Goal: Task Accomplishment & Management: Manage account settings

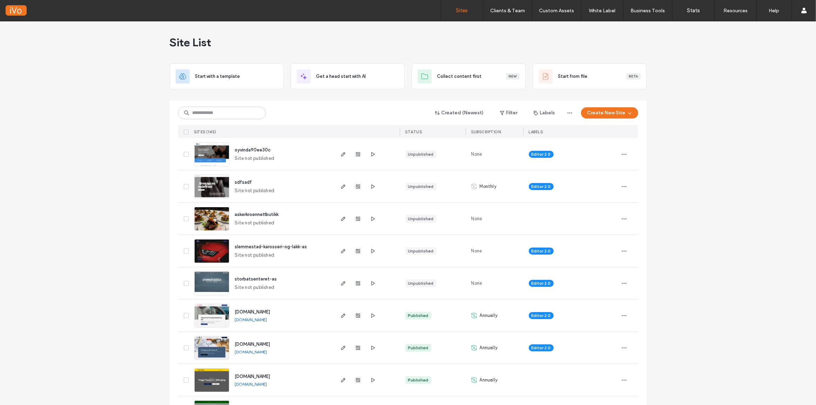
click at [621, 154] on icon "button" at bounding box center [624, 154] width 6 height 6
drag, startPoint x: 687, startPoint y: 165, endPoint x: 701, endPoint y: 166, distance: 13.3
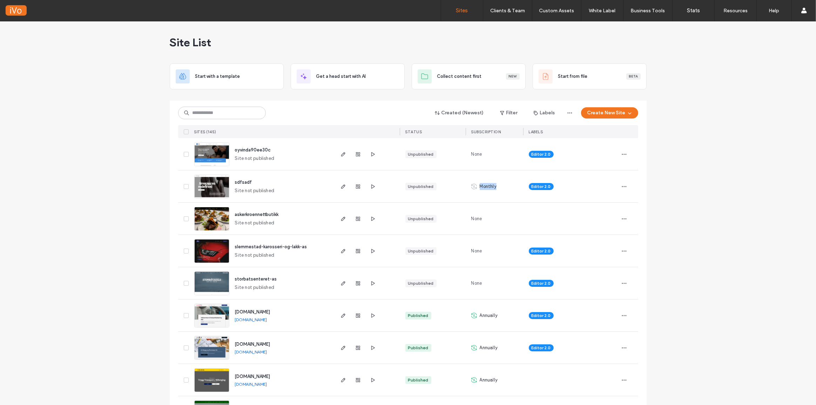
drag, startPoint x: 482, startPoint y: 185, endPoint x: 456, endPoint y: 184, distance: 25.6
click at [456, 184] on div "sdfsadf Site not published Unpublished Monthly Editor 2.0" at bounding box center [408, 186] width 460 height 32
click at [475, 200] on div "Monthly" at bounding box center [494, 186] width 57 height 32
click at [497, 189] on div "Monthly" at bounding box center [494, 186] width 57 height 32
click at [615, 184] on div "Editor 2.0" at bounding box center [570, 186] width 95 height 32
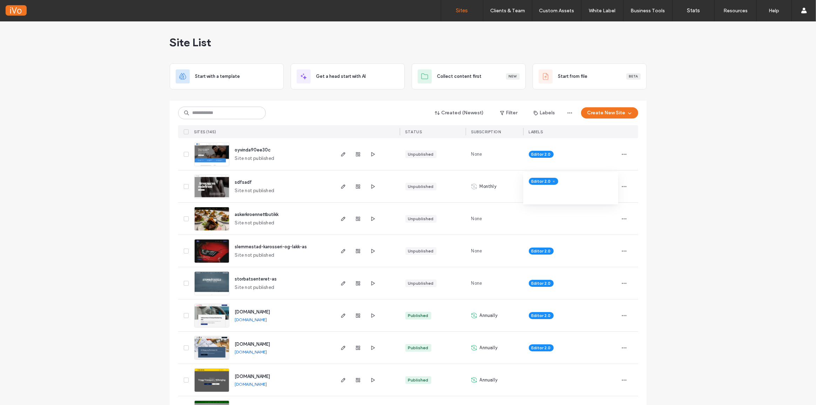
click at [623, 186] on icon "button" at bounding box center [624, 187] width 6 height 6
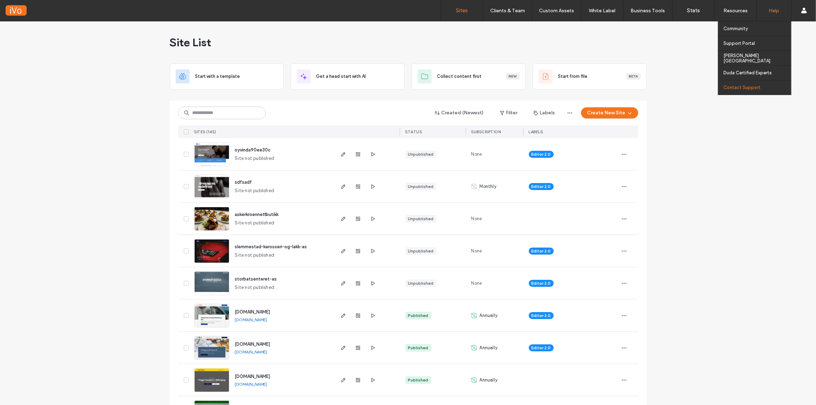
click at [749, 83] on div "Contact Support" at bounding box center [757, 87] width 68 height 14
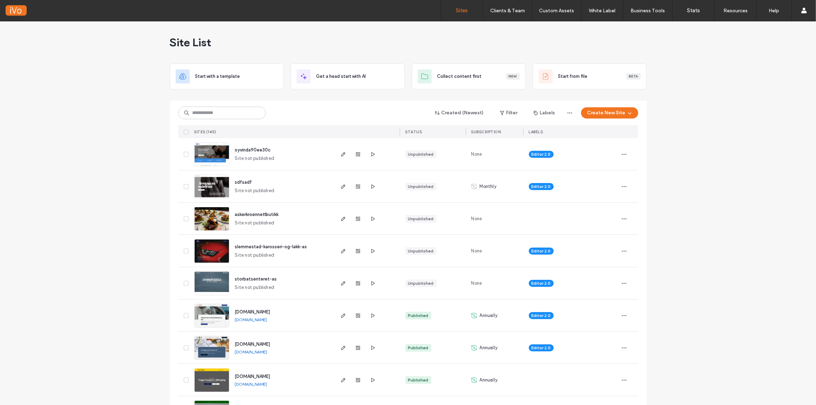
click at [227, 110] on input at bounding box center [222, 113] width 88 height 13
type input "*****"
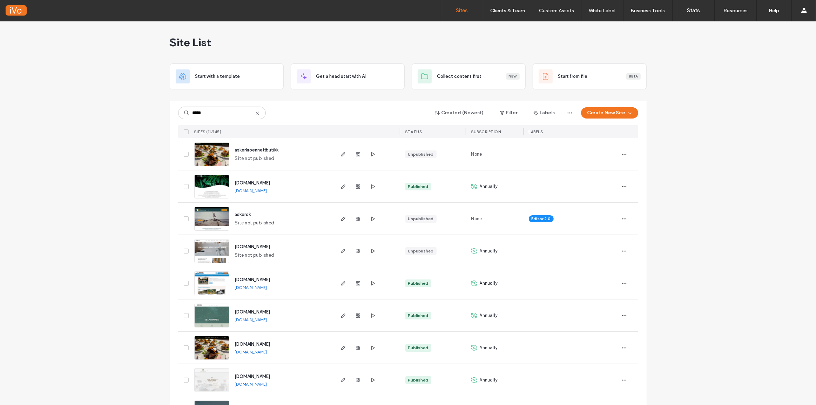
click at [214, 151] on img at bounding box center [212, 167] width 34 height 48
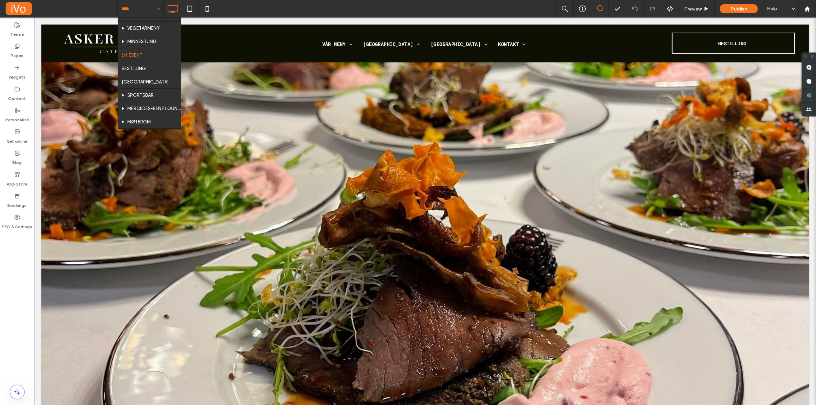
scroll to position [137, 0]
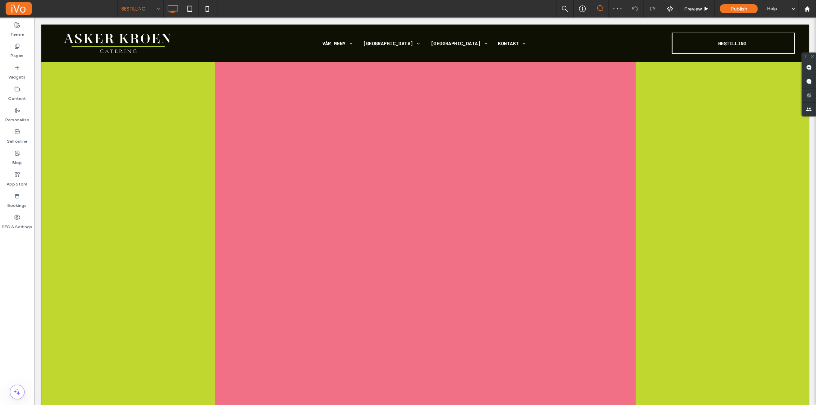
scroll to position [159, 0]
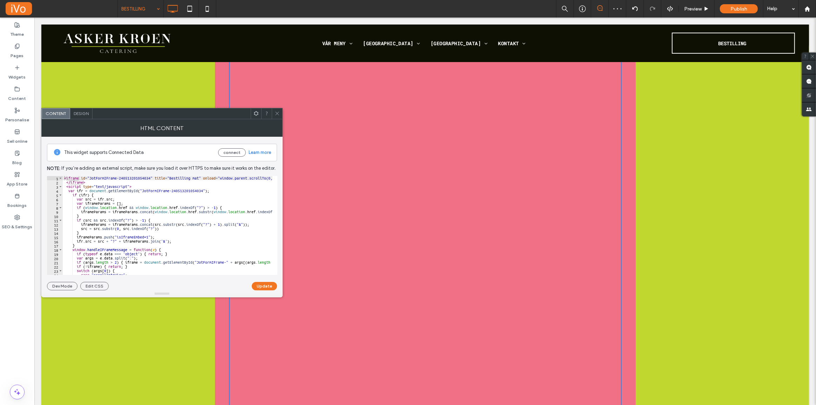
click at [81, 112] on span "Design" at bounding box center [81, 113] width 15 height 5
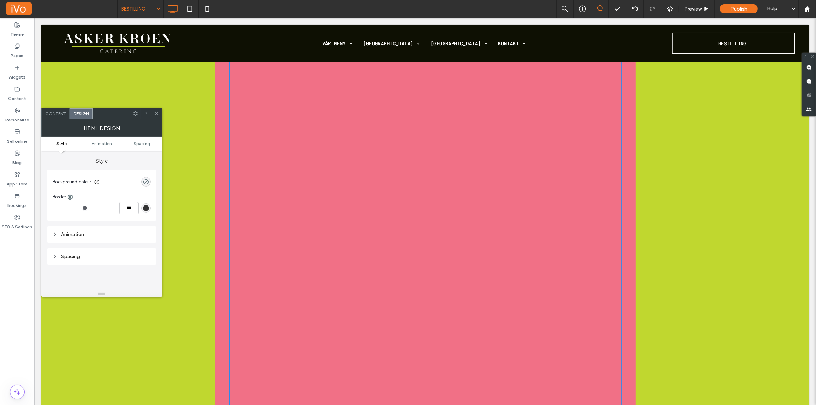
click at [155, 114] on icon at bounding box center [156, 113] width 5 height 5
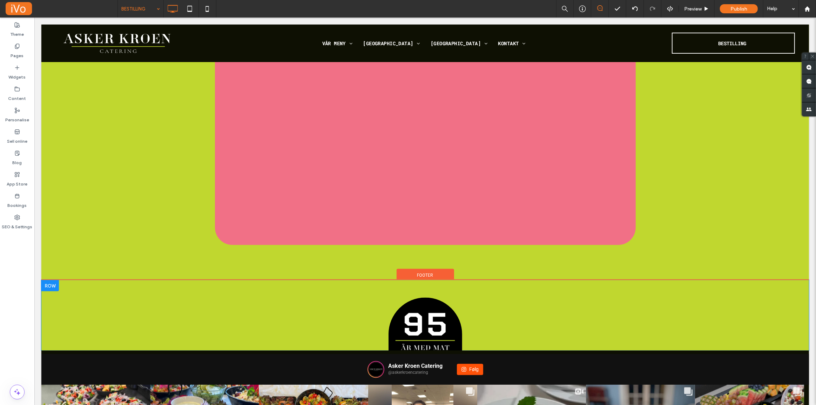
scroll to position [1341, 0]
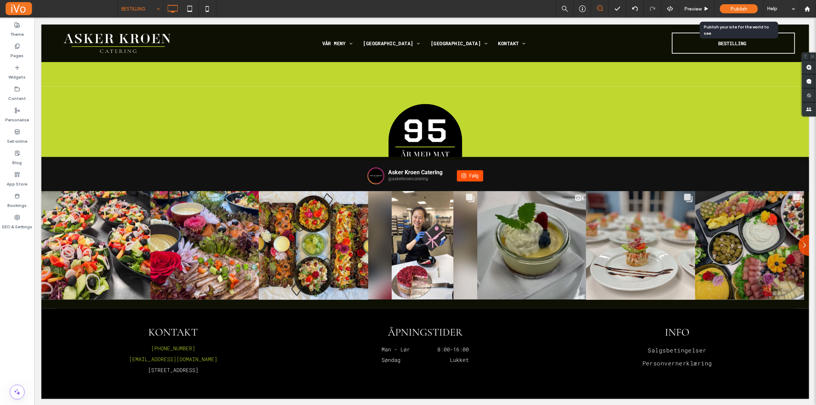
click at [736, 6] on span "Publish" at bounding box center [738, 9] width 17 height 6
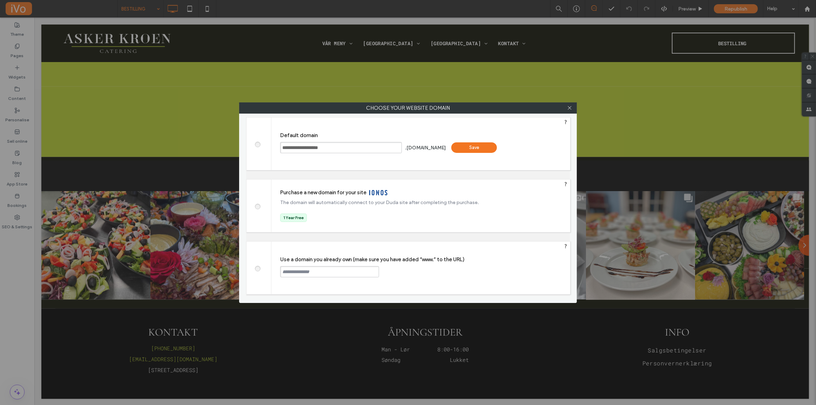
click at [257, 267] on span at bounding box center [257, 267] width 0 height 5
click at [319, 268] on input "text" at bounding box center [329, 271] width 99 height 11
type input "**********"
click at [406, 271] on div "Continue" at bounding box center [406, 271] width 46 height 11
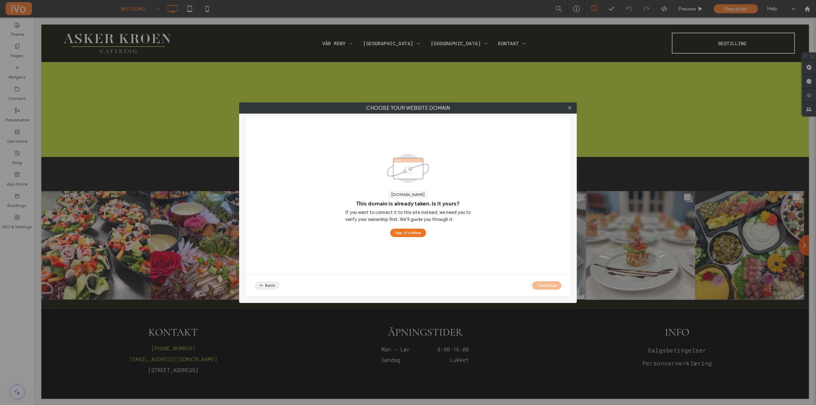
click at [264, 283] on icon "button" at bounding box center [262, 286] width 6 height 6
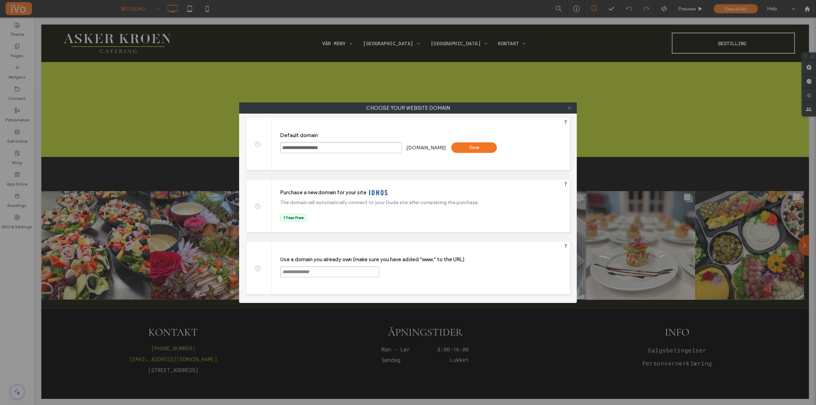
click at [570, 107] on icon at bounding box center [569, 107] width 5 height 5
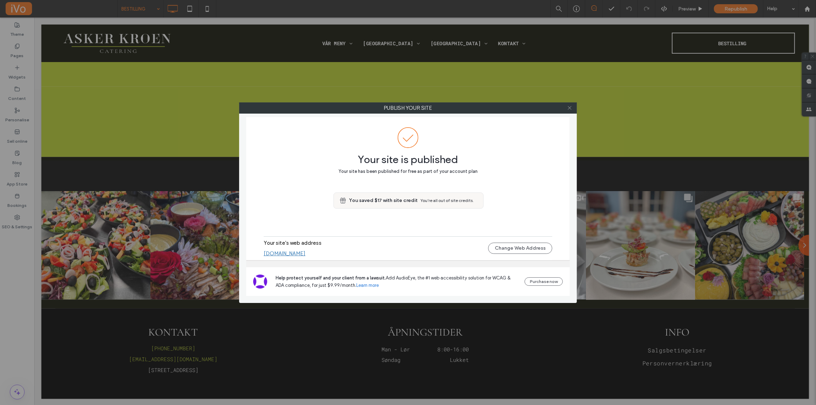
click at [570, 108] on icon at bounding box center [569, 107] width 5 height 5
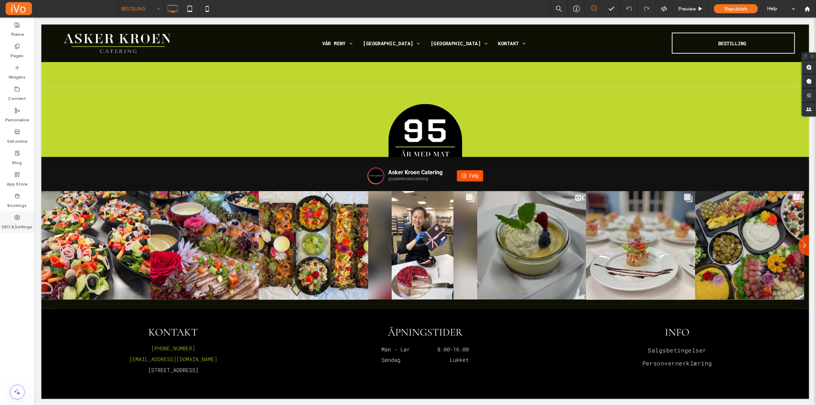
click at [16, 223] on label "SEO & Settings" at bounding box center [17, 225] width 30 height 10
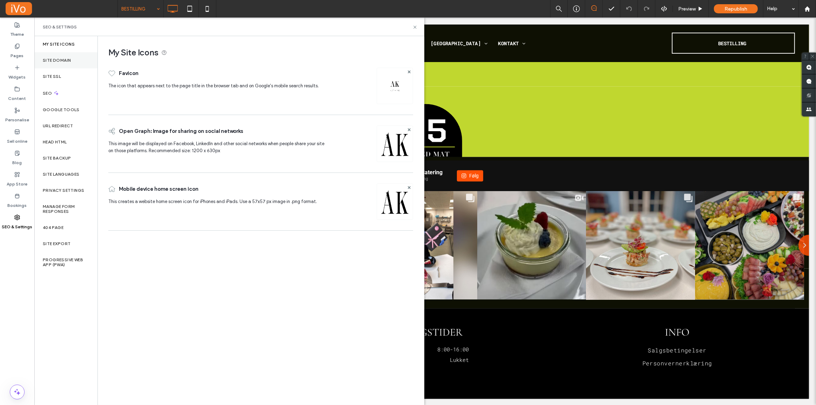
click at [64, 58] on label "Site Domain" at bounding box center [57, 60] width 28 height 5
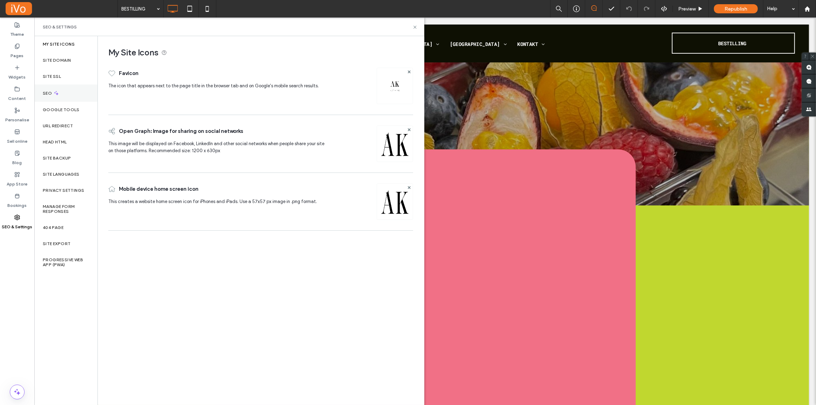
click at [59, 96] on icon at bounding box center [56, 93] width 6 height 6
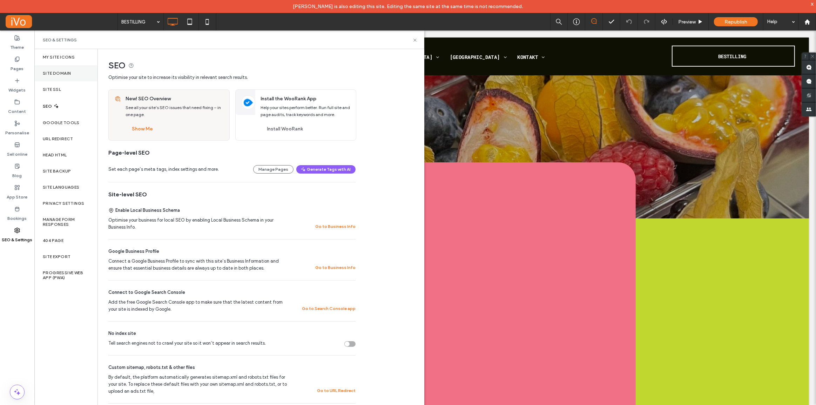
click at [63, 73] on label "Site Domain" at bounding box center [57, 73] width 28 height 5
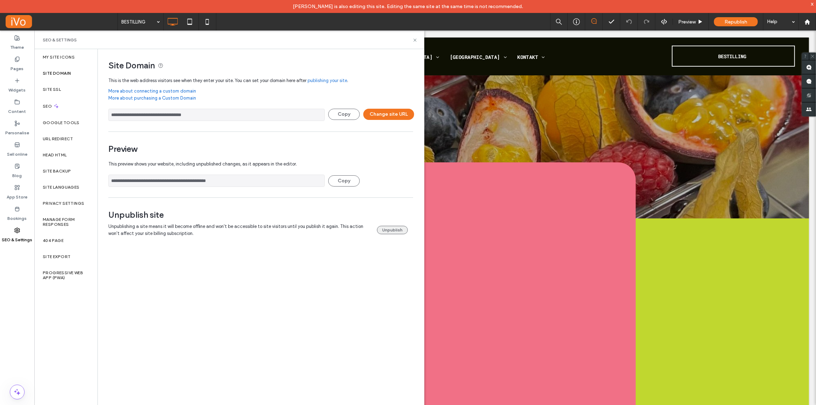
click at [393, 230] on button "Unpublish" at bounding box center [392, 230] width 31 height 8
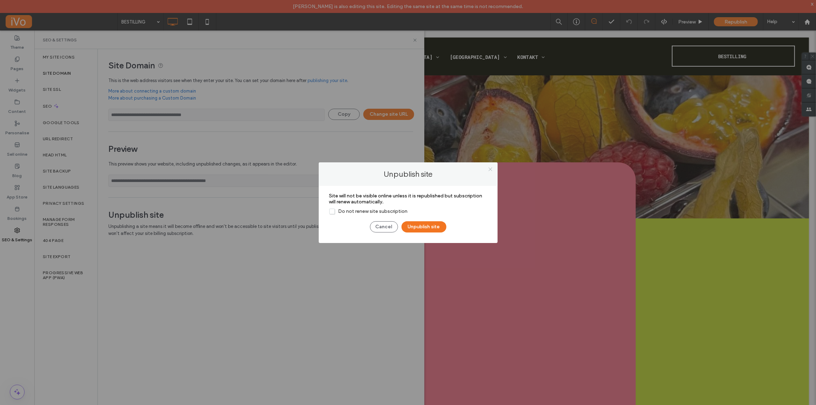
click at [491, 171] on icon at bounding box center [490, 169] width 5 height 5
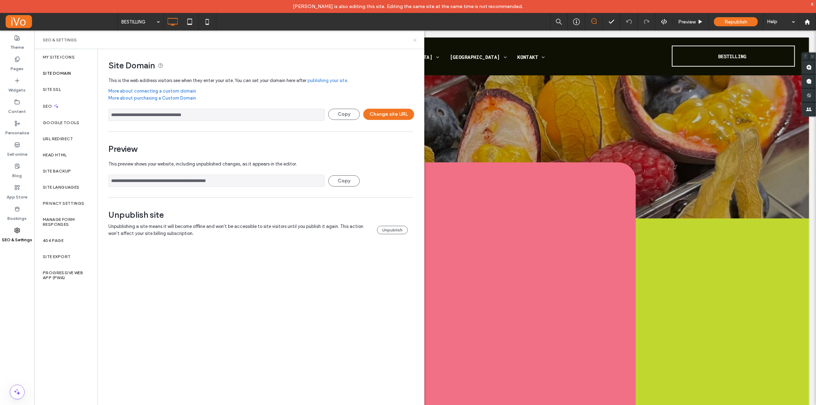
click at [416, 40] on icon at bounding box center [414, 40] width 5 height 5
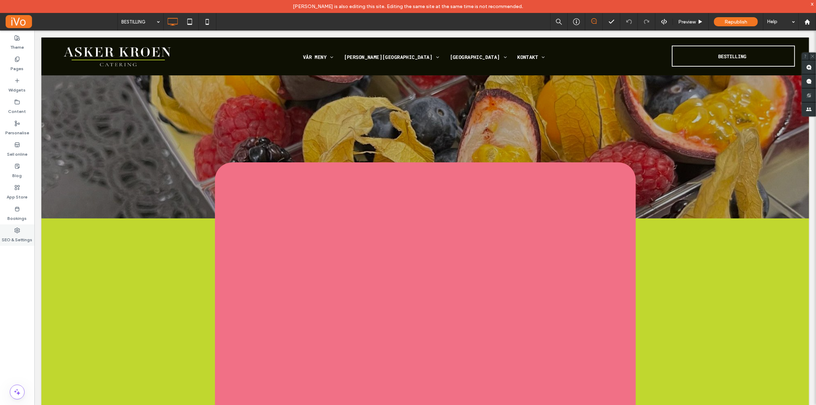
click at [18, 237] on label "SEO & Settings" at bounding box center [17, 238] width 30 height 10
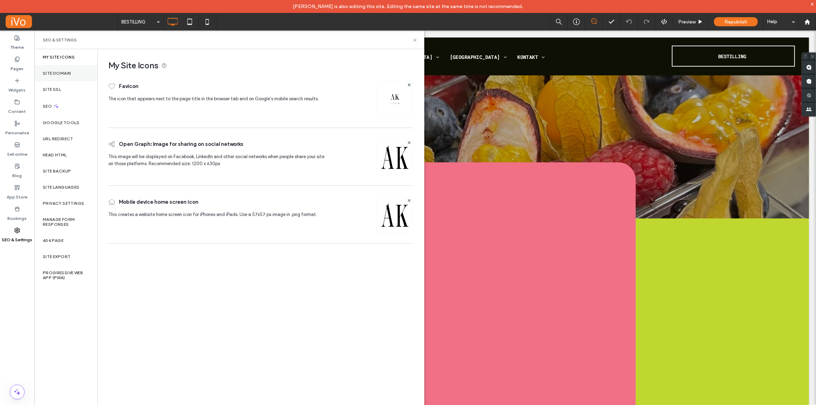
click at [60, 70] on div "Site Domain" at bounding box center [65, 73] width 63 height 16
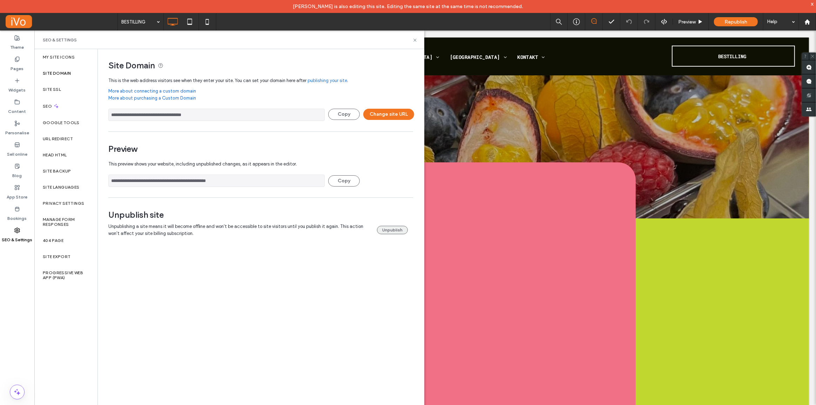
click at [390, 228] on button "Unpublish" at bounding box center [392, 230] width 31 height 8
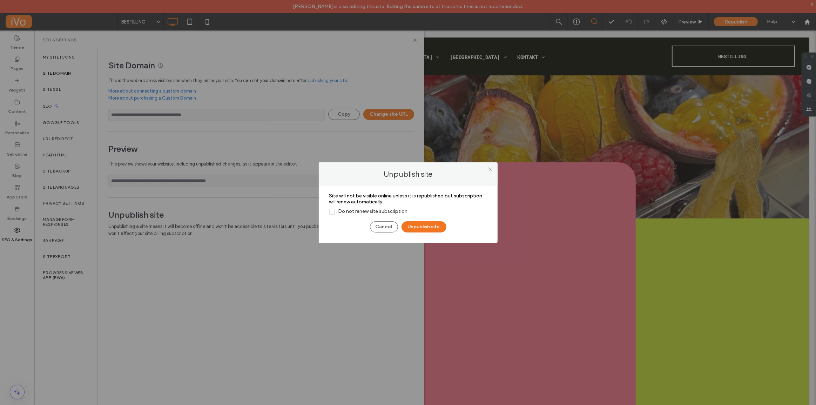
click at [368, 210] on span "Do not renew site subscription" at bounding box center [368, 211] width 78 height 6
click at [379, 212] on span "Do not renew site subscription" at bounding box center [368, 211] width 78 height 6
click at [431, 225] on button "Unpublish site" at bounding box center [423, 226] width 45 height 11
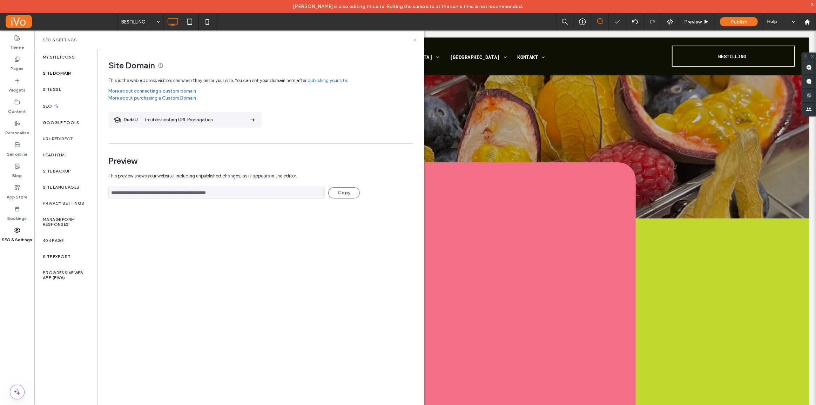
drag, startPoint x: 414, startPoint y: 40, endPoint x: 386, endPoint y: 19, distance: 35.4
click at [414, 40] on use at bounding box center [414, 40] width 3 height 3
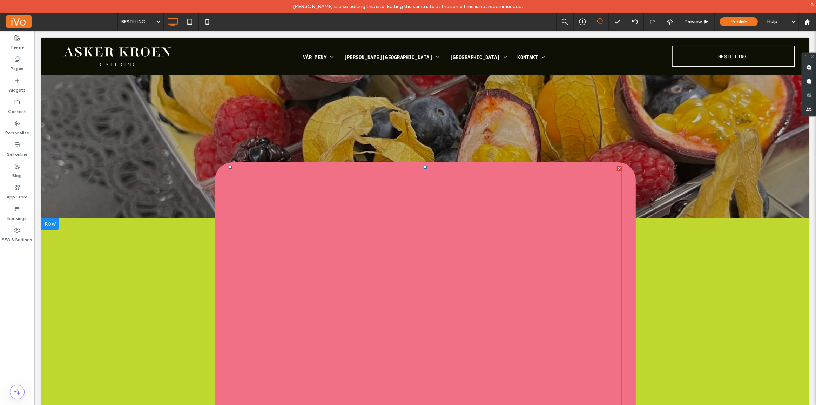
scroll to position [191, 0]
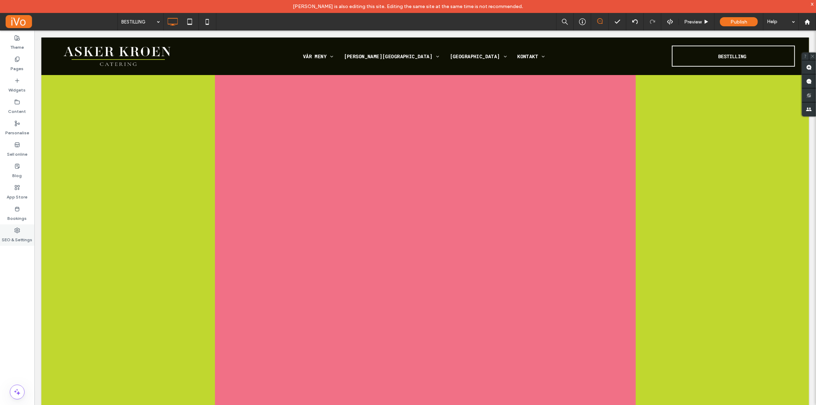
click at [17, 231] on icon at bounding box center [17, 231] width 6 height 6
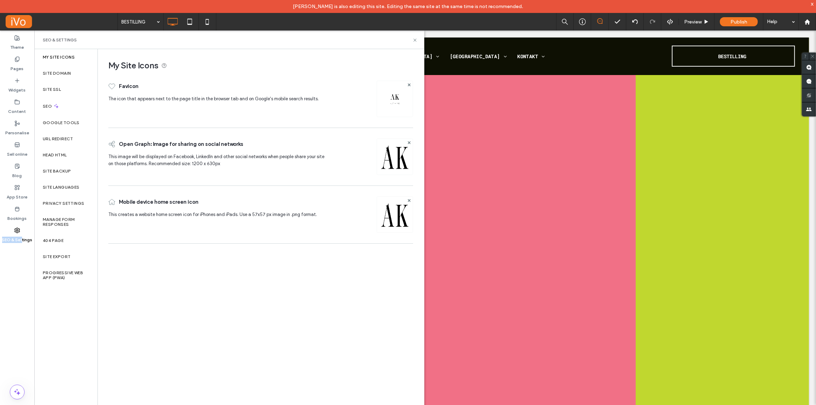
click at [21, 231] on div "SEO & Settings" at bounding box center [17, 234] width 34 height 21
click at [16, 258] on div "Theme Pages Widgets Content Personalise Sell online Blog App Store Bookings SEO…" at bounding box center [17, 223] width 34 height 387
click at [20, 234] on label "SEO & Settings" at bounding box center [17, 238] width 30 height 10
click at [417, 39] on icon at bounding box center [414, 40] width 5 height 5
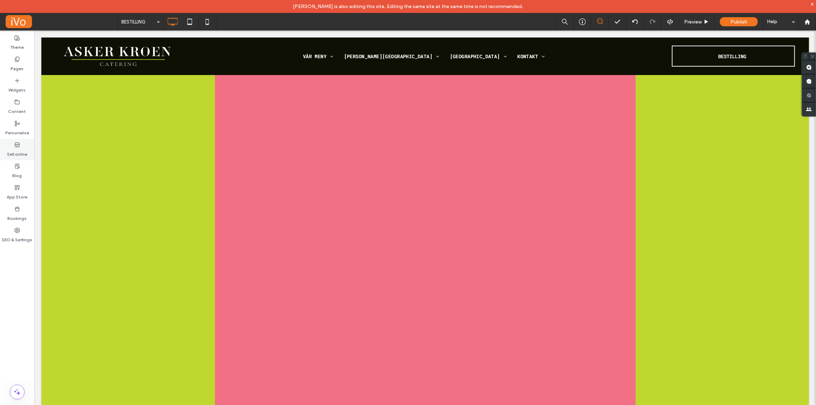
click at [14, 146] on icon at bounding box center [17, 145] width 6 height 6
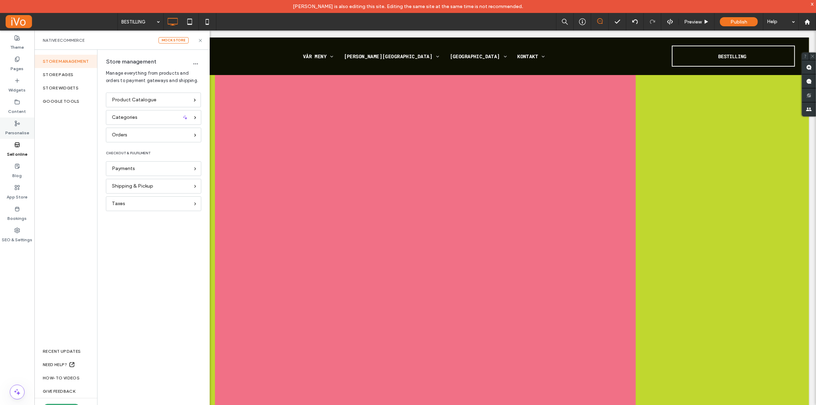
click at [16, 130] on label "Personalise" at bounding box center [17, 131] width 24 height 10
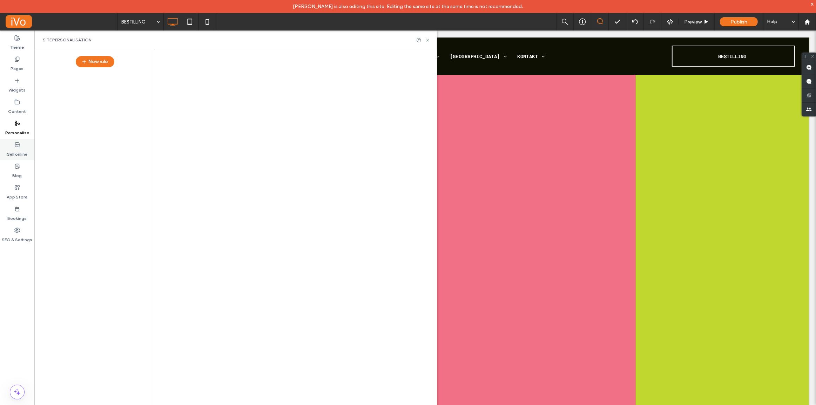
click at [15, 148] on label "Sell online" at bounding box center [17, 153] width 20 height 10
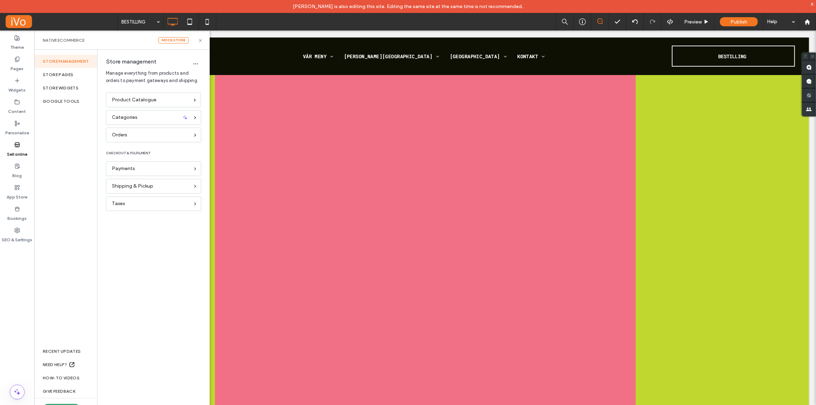
click at [149, 341] on div "Product Catalogue Categories Orders CHECKOUT & FULFILMENT Payments Shipping & P…" at bounding box center [151, 251] width 109 height 317
click at [70, 405] on button "Upgrade site" at bounding box center [61, 408] width 36 height 8
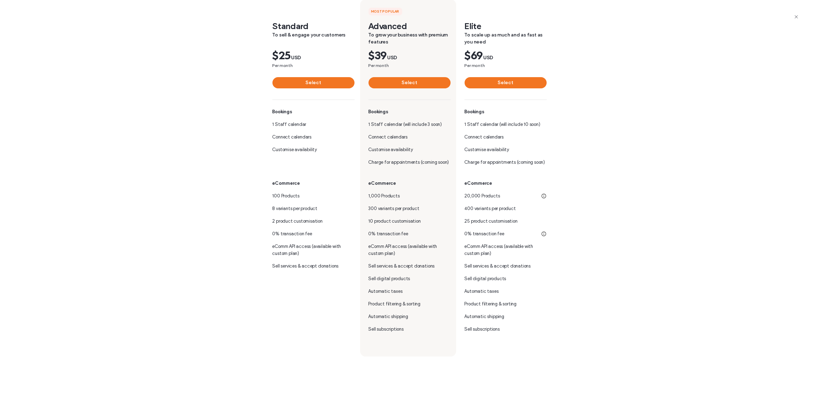
scroll to position [0, 0]
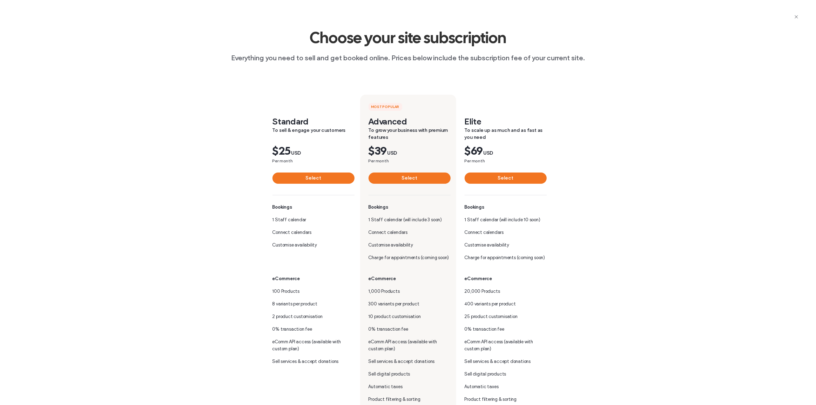
click at [455, 36] on span "Choose your site subscription" at bounding box center [408, 41] width 197 height 20
click at [386, 58] on span "Everything you need to sell and get booked online. Prices below include the sub…" at bounding box center [408, 57] width 354 height 9
drag, startPoint x: 796, startPoint y: 15, endPoint x: 779, endPoint y: 30, distance: 22.1
click at [796, 16] on icon "button" at bounding box center [796, 17] width 6 height 6
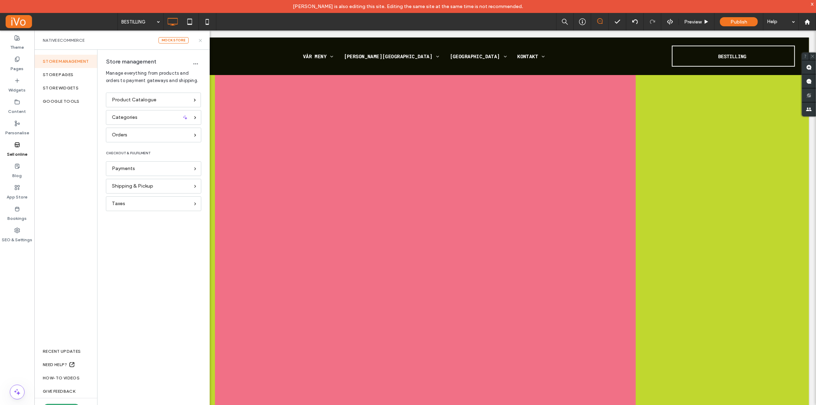
click at [201, 40] on icon at bounding box center [200, 40] width 5 height 5
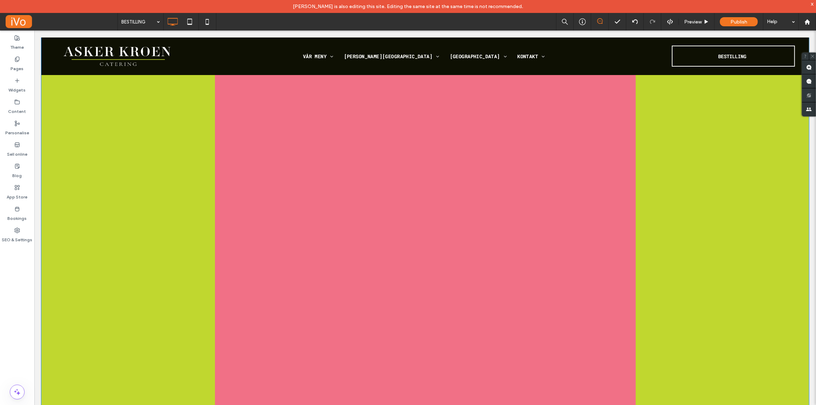
scroll to position [159, 0]
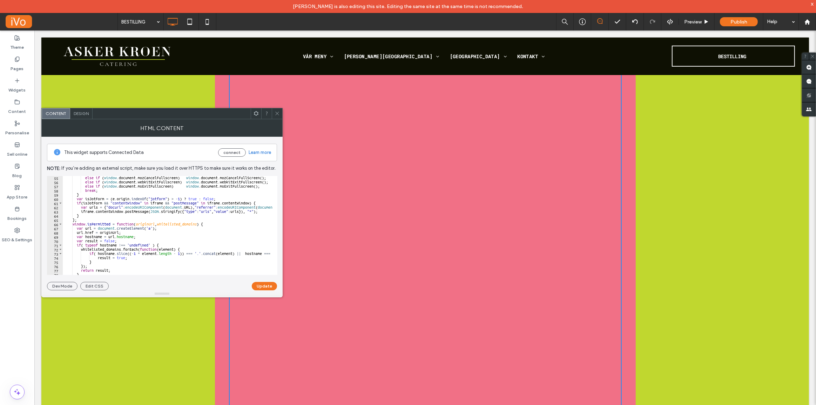
scroll to position [263, 0]
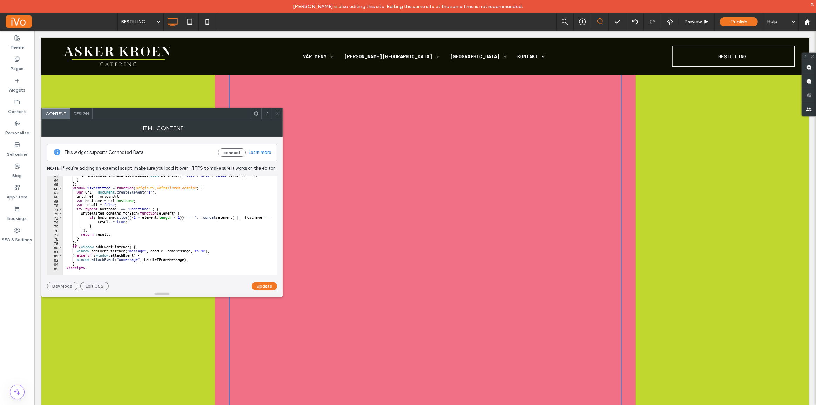
click at [84, 117] on div "Design" at bounding box center [81, 113] width 22 height 11
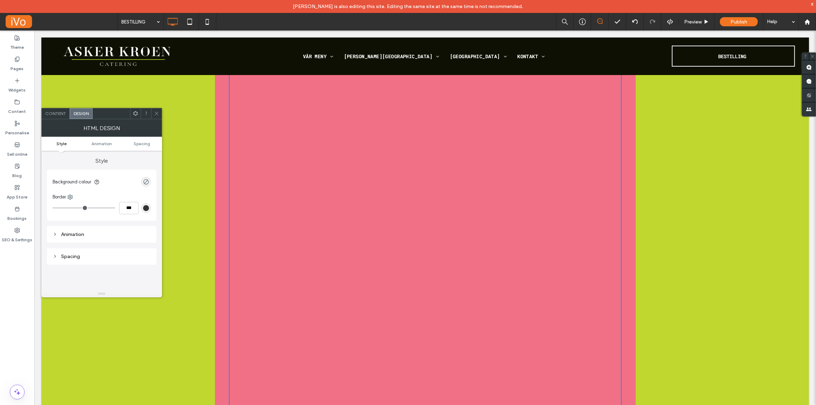
click at [57, 117] on div "Content" at bounding box center [56, 113] width 28 height 11
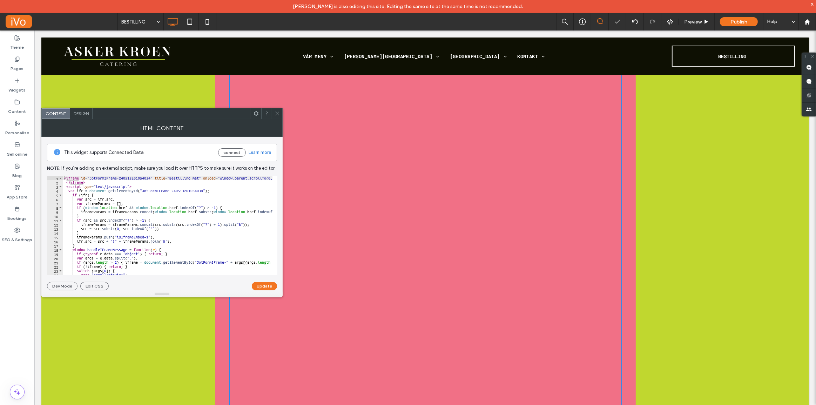
click at [273, 114] on div at bounding box center [277, 113] width 11 height 11
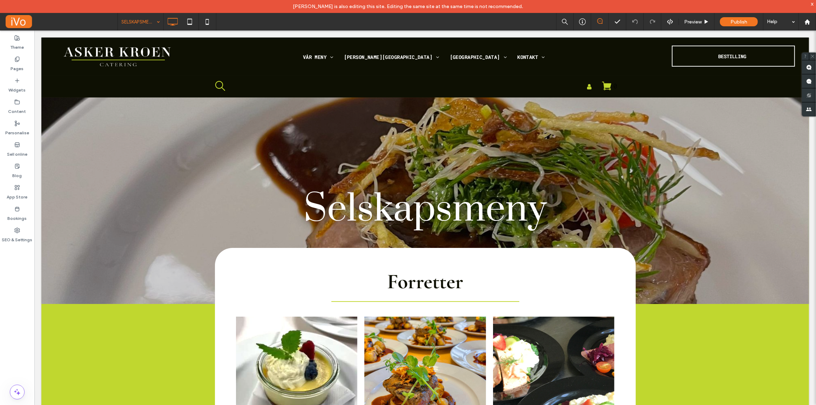
click at [140, 23] on input at bounding box center [138, 22] width 35 height 18
click at [100, 18] on span at bounding box center [61, 22] width 112 height 14
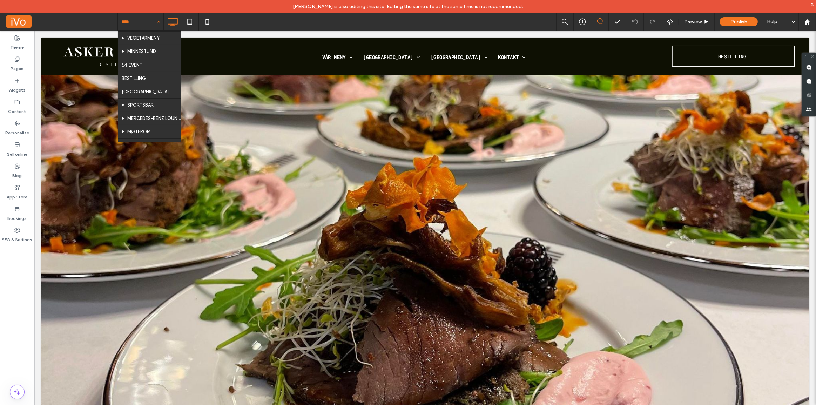
scroll to position [203, 0]
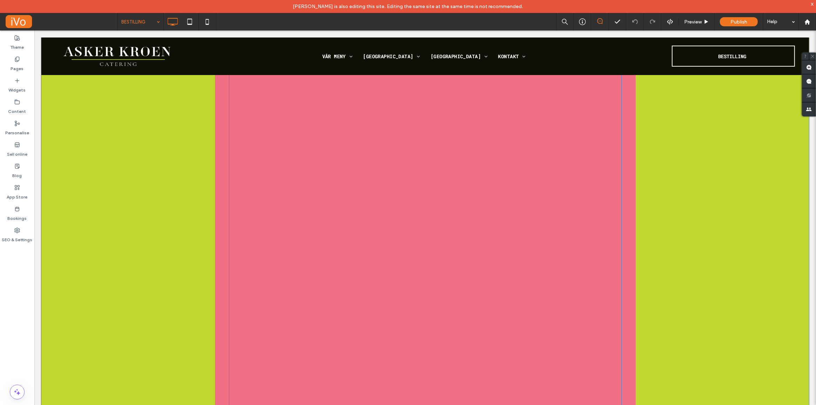
scroll to position [95, 0]
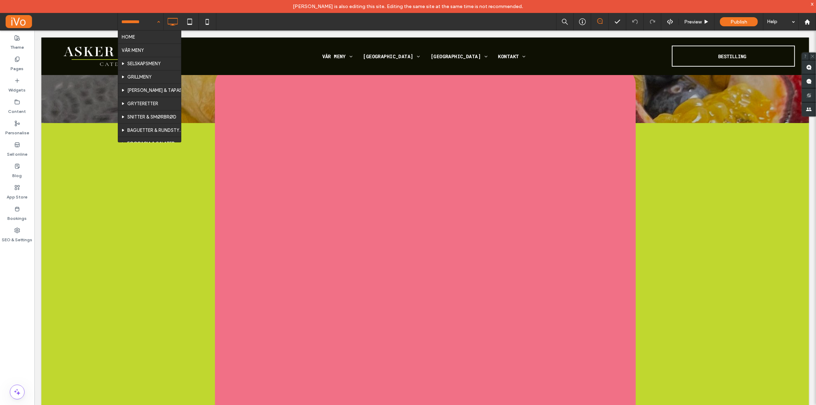
click at [138, 21] on input at bounding box center [138, 22] width 35 height 18
click at [130, 22] on input at bounding box center [138, 22] width 35 height 18
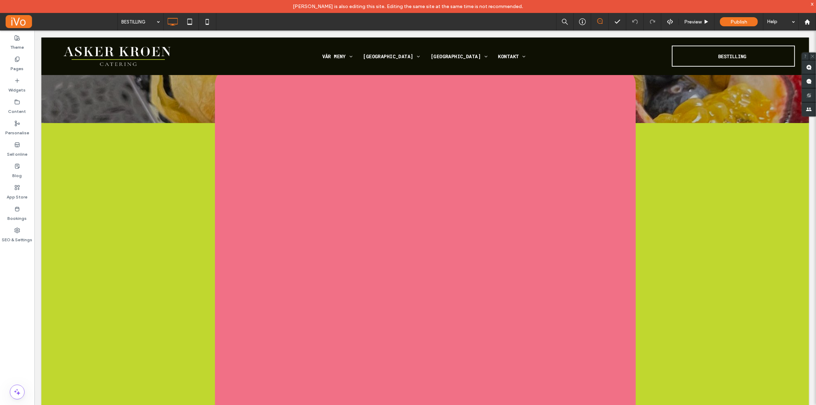
click at [259, 23] on div "BESTILLING Preview Publish Help" at bounding box center [466, 22] width 698 height 18
click at [21, 148] on label "Sell online" at bounding box center [17, 153] width 20 height 10
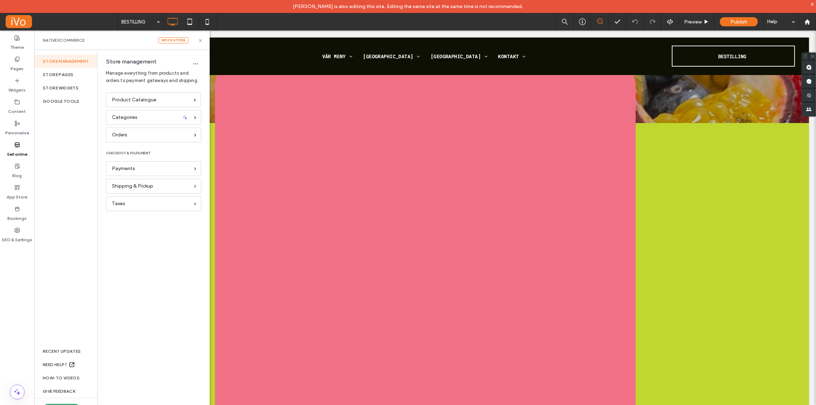
click at [18, 151] on label "Sell online" at bounding box center [17, 153] width 20 height 10
click at [20, 150] on label "Sell online" at bounding box center [17, 153] width 20 height 10
click at [109, 23] on span at bounding box center [61, 22] width 112 height 14
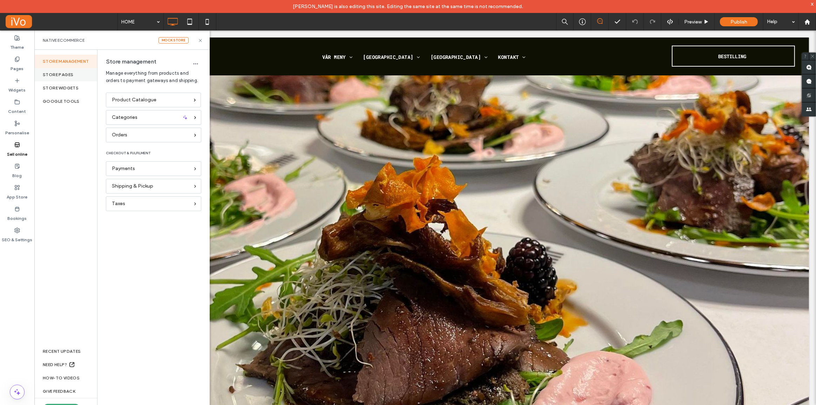
click at [59, 70] on div "STORE PAGES" at bounding box center [65, 74] width 63 height 13
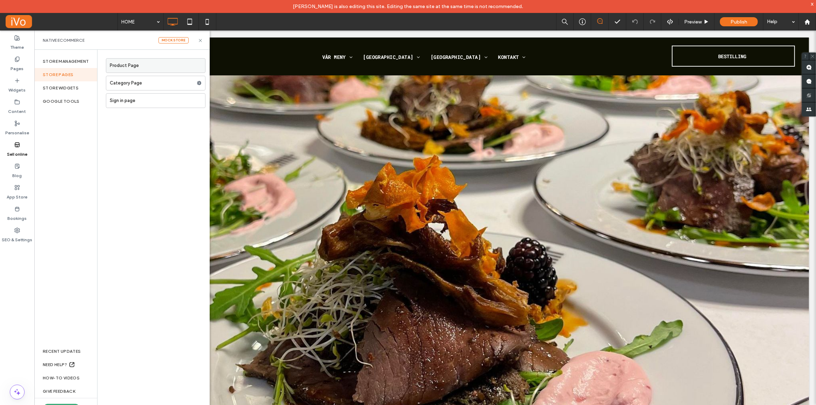
click at [120, 63] on label "Product Page" at bounding box center [157, 66] width 95 height 14
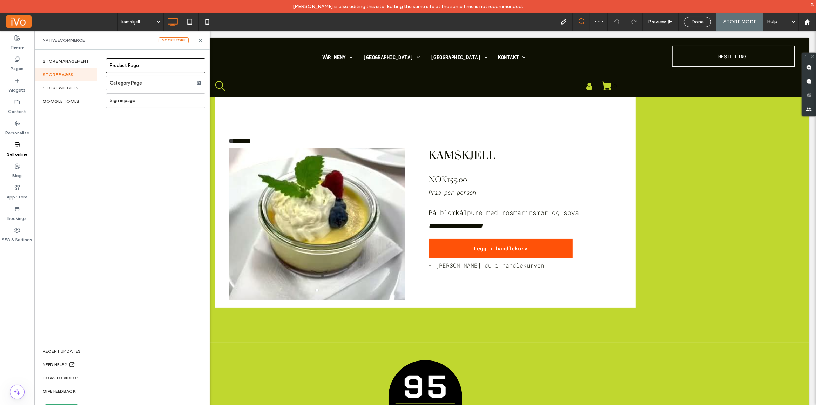
click at [144, 86] on label "Category Page" at bounding box center [153, 83] width 87 height 14
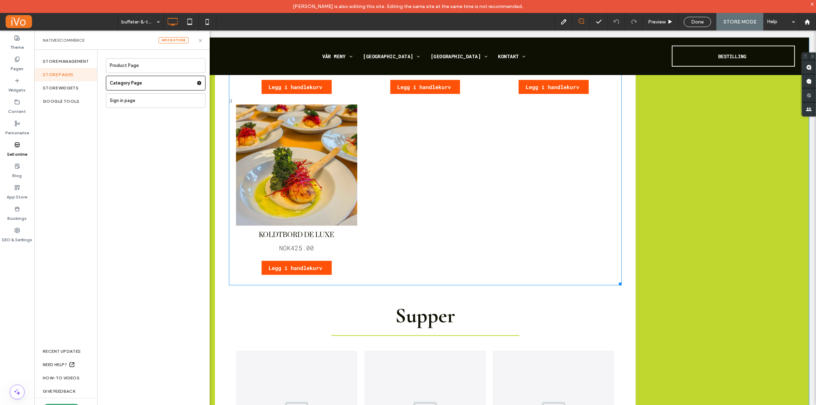
scroll to position [285, 0]
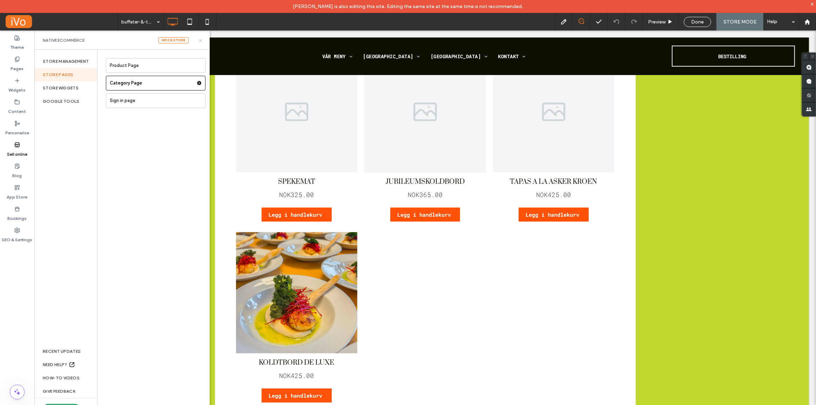
click at [200, 40] on icon at bounding box center [200, 40] width 5 height 5
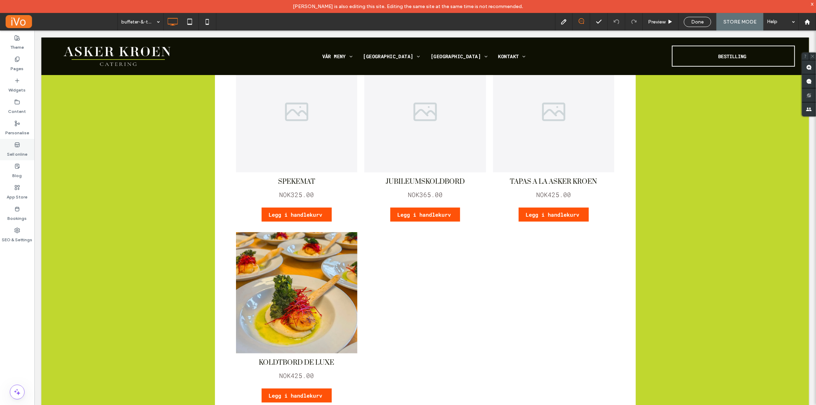
click at [21, 149] on label "Sell online" at bounding box center [17, 153] width 20 height 10
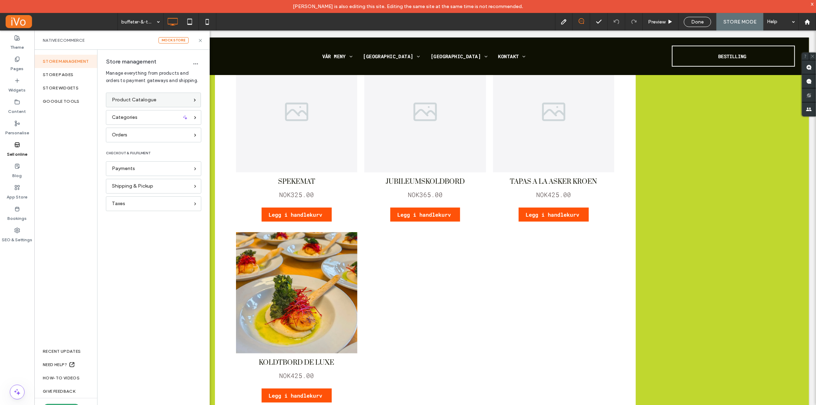
click at [141, 98] on span "Product Catalogue" at bounding box center [134, 100] width 45 height 8
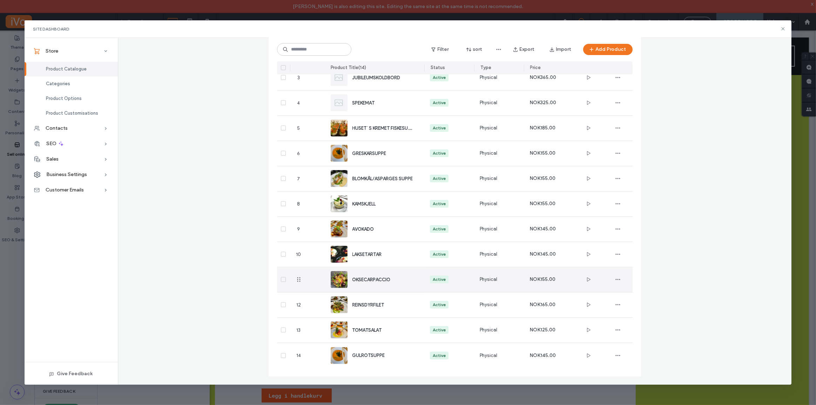
scroll to position [0, 0]
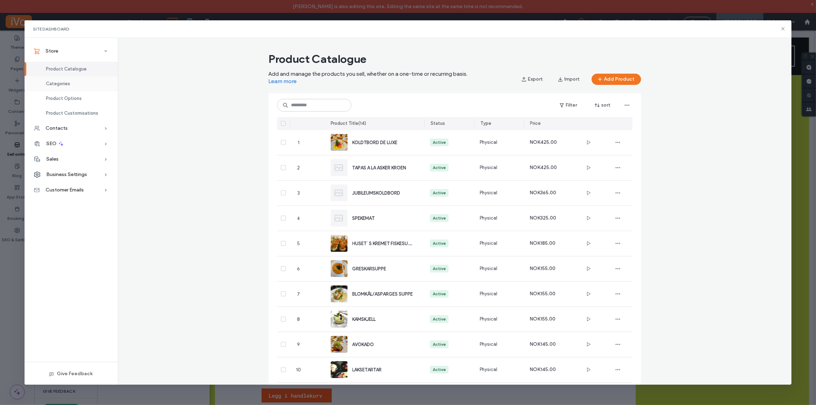
click at [72, 84] on div "Categories" at bounding box center [71, 83] width 93 height 15
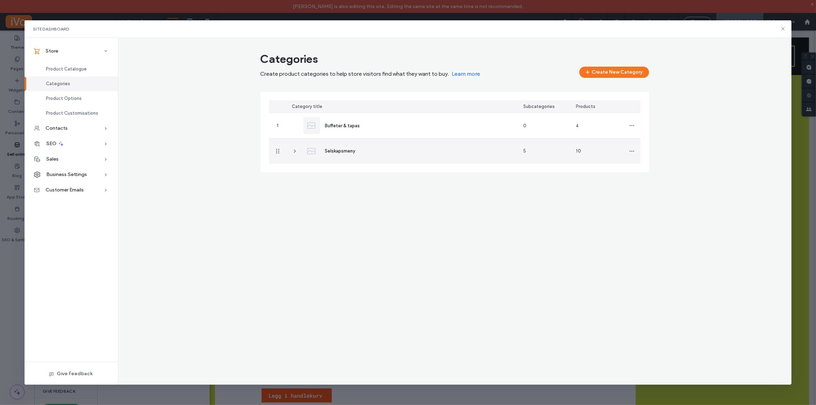
click at [295, 152] on icon at bounding box center [295, 151] width 6 height 6
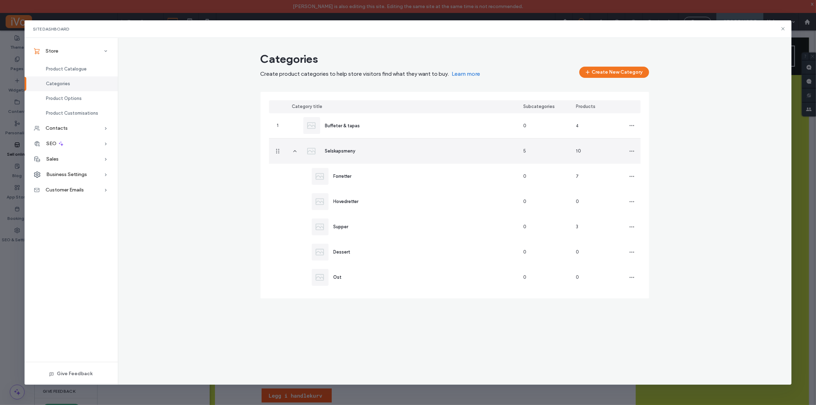
click at [295, 152] on icon at bounding box center [295, 151] width 6 height 6
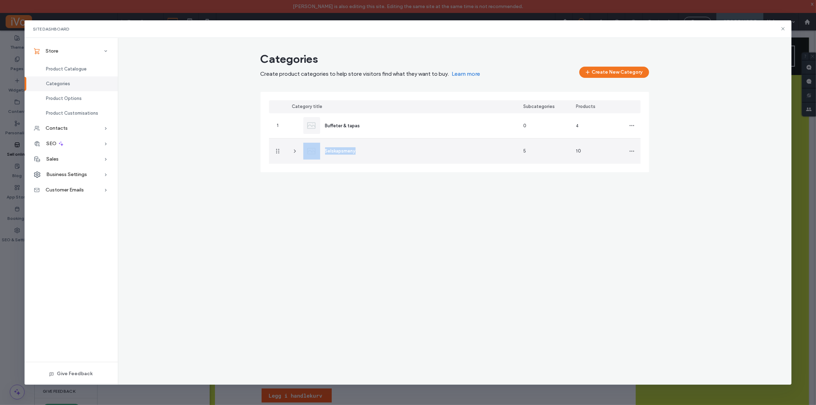
click at [295, 152] on icon at bounding box center [295, 151] width 6 height 6
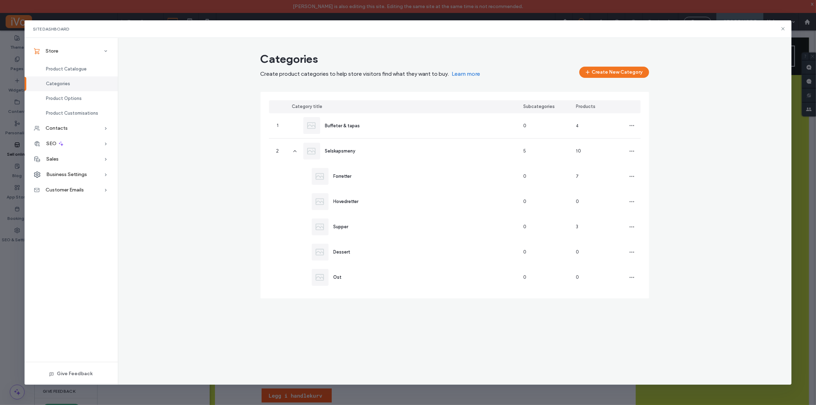
click at [203, 146] on div "Categories Create product categories to help store visitors find what they want…" at bounding box center [454, 175] width 673 height 252
click at [84, 98] on div "Product Options" at bounding box center [71, 98] width 93 height 15
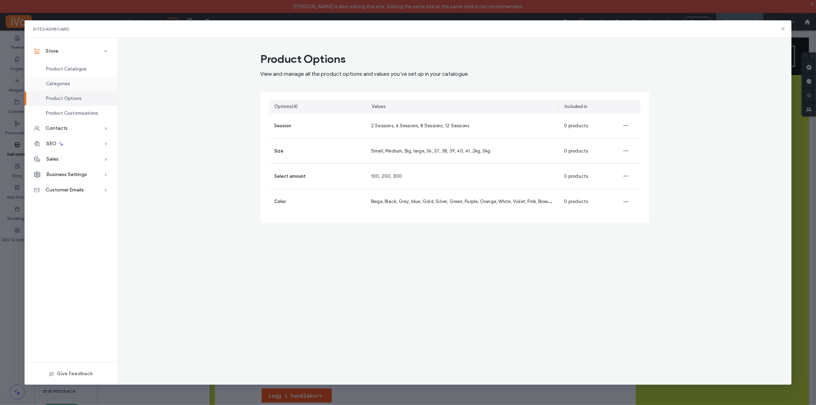
click at [79, 80] on div "Categories" at bounding box center [71, 83] width 93 height 15
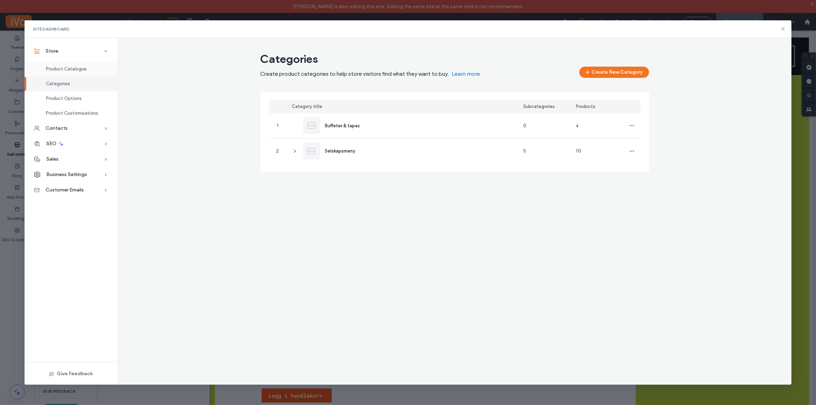
click at [83, 69] on span "Product Catalogue" at bounding box center [66, 68] width 41 height 5
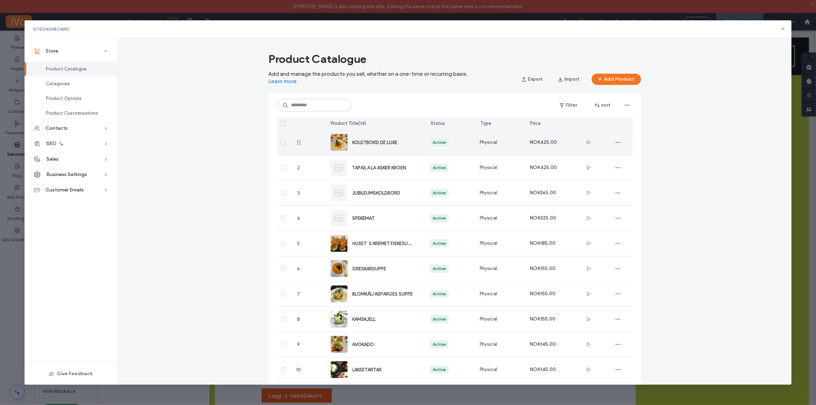
click at [377, 140] on span "KOLDTBORD DE LUXE" at bounding box center [374, 142] width 45 height 5
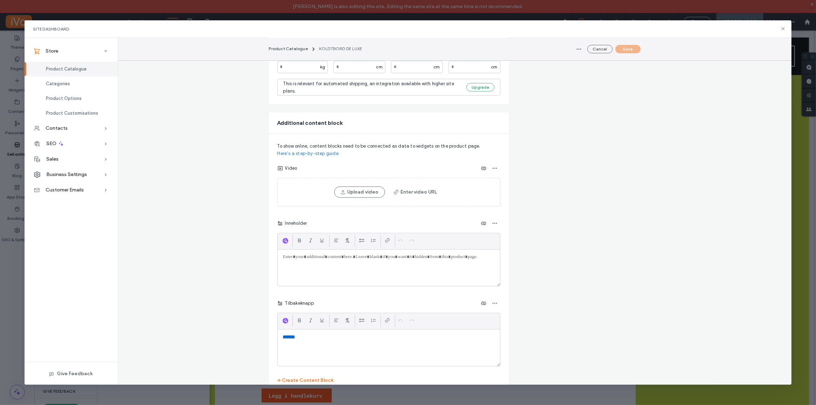
scroll to position [506, 0]
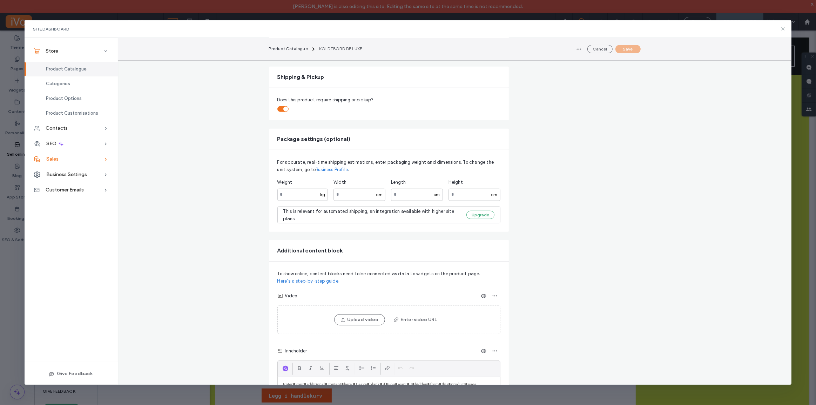
click at [56, 161] on span "Sales" at bounding box center [52, 159] width 12 height 6
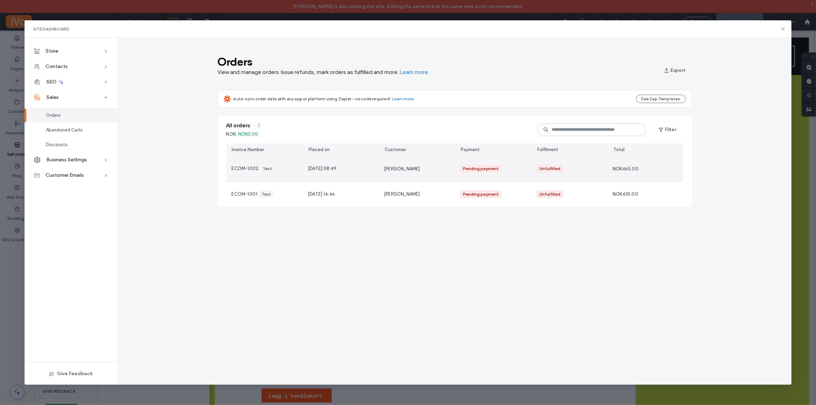
click at [289, 174] on div "ECOM-1002 Test" at bounding box center [264, 168] width 76 height 25
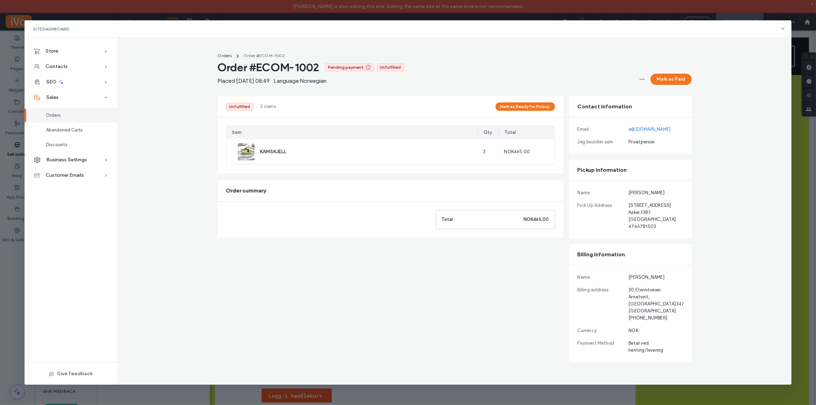
click at [394, 92] on div "Orders Order #ECOM-1002 Order #ECOM-1002 Pending payment Unfulfilled Placed [DA…" at bounding box center [454, 205] width 491 height 313
click at [315, 80] on span "Placed [DATE] 08:49 · Language: Norwegian" at bounding box center [311, 81] width 186 height 8
drag, startPoint x: 391, startPoint y: 82, endPoint x: 216, endPoint y: 81, distance: 174.9
click at [216, 81] on div "Orders Order #ECOM-1002 Order #ECOM-1002 Pending payment Unfulfilled Placed [DA…" at bounding box center [454, 205] width 491 height 313
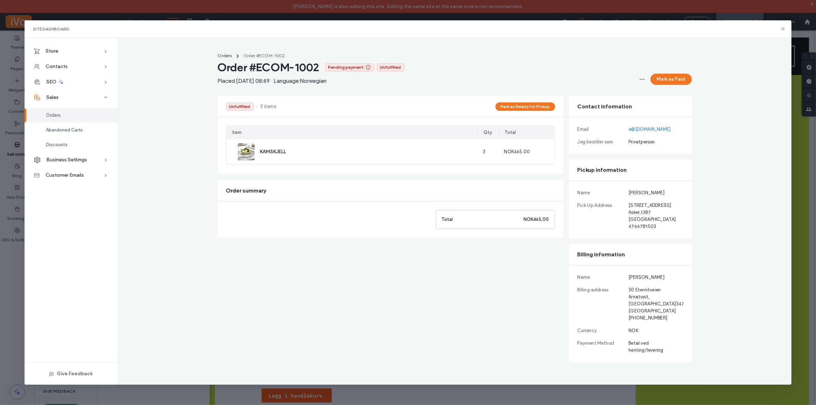
click at [150, 129] on div "Orders Order #ECOM-1002 Order #ECOM-1002 Pending payment Unfulfilled Placed [DA…" at bounding box center [454, 205] width 673 height 313
click at [79, 130] on span "Abandoned Carts" at bounding box center [64, 129] width 37 height 5
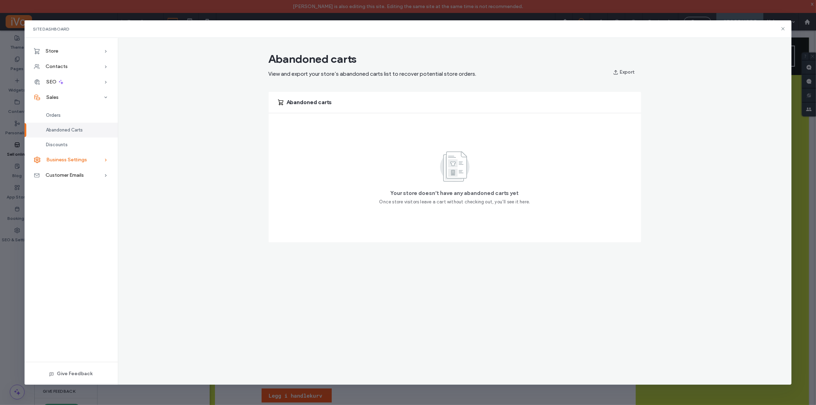
click at [76, 151] on div "Discounts" at bounding box center [71, 144] width 93 height 15
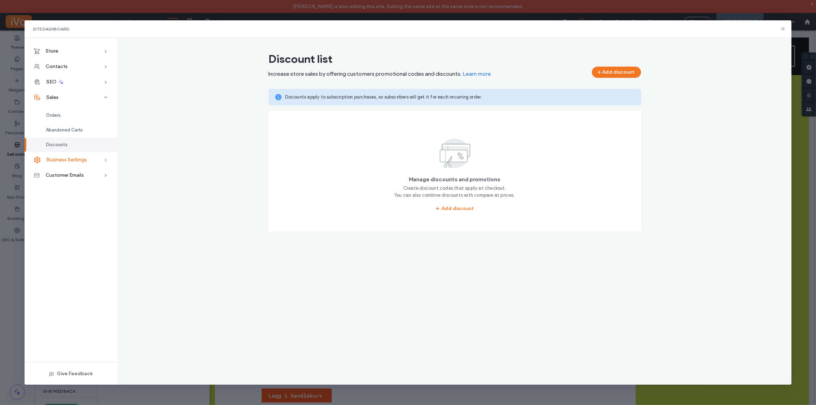
click at [77, 166] on div "Business Settings" at bounding box center [71, 159] width 93 height 15
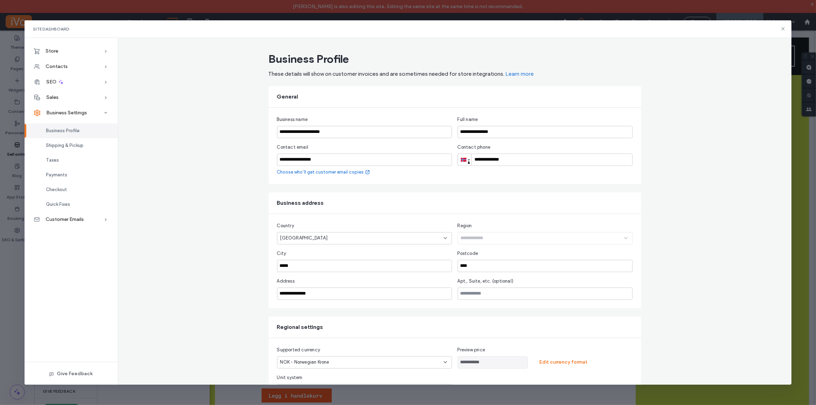
scroll to position [30, 0]
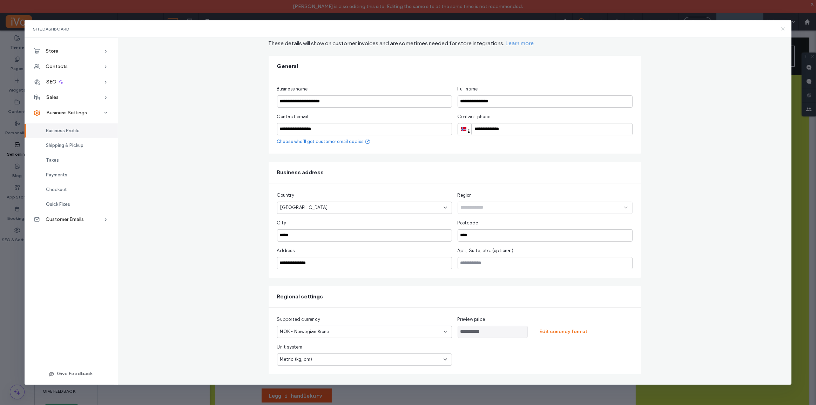
click at [785, 28] on icon at bounding box center [783, 29] width 6 height 6
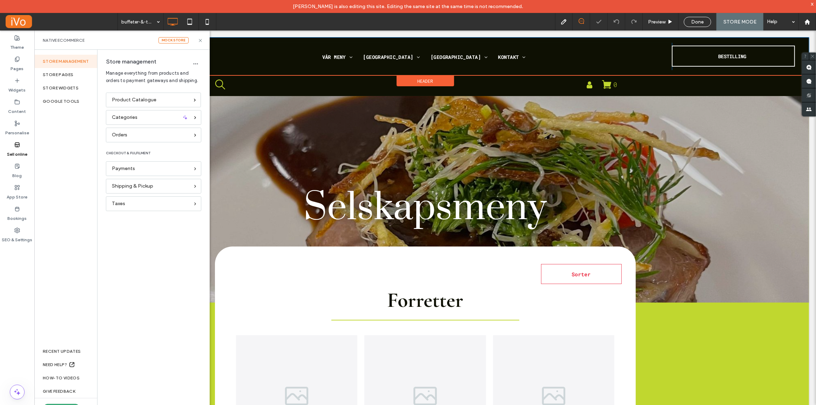
scroll to position [0, 0]
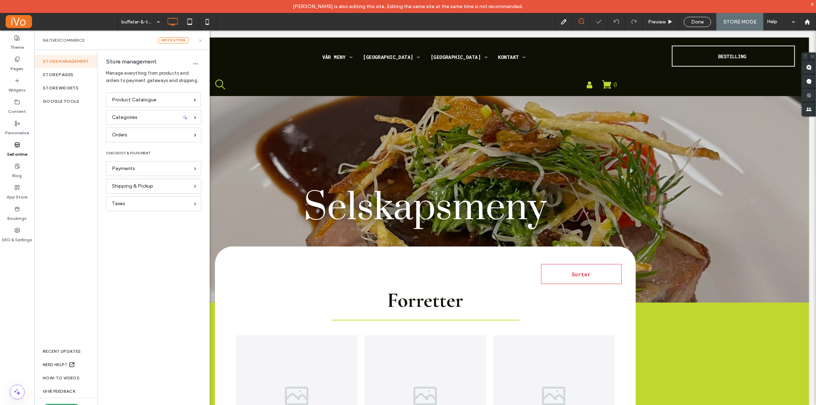
click at [200, 41] on icon at bounding box center [200, 40] width 5 height 5
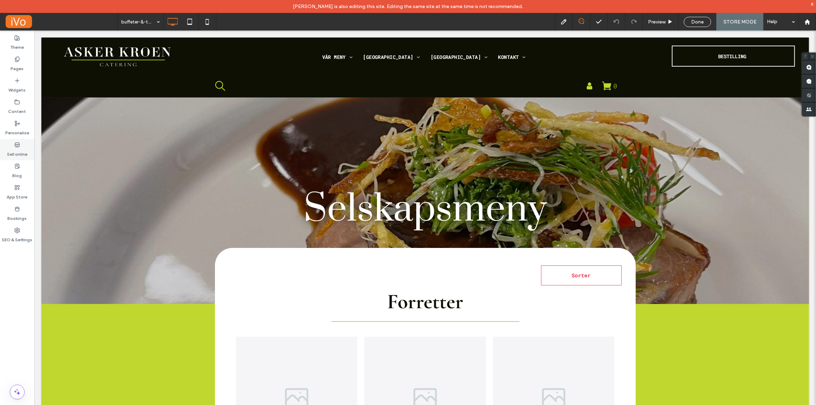
click at [15, 150] on label "Sell online" at bounding box center [17, 153] width 20 height 10
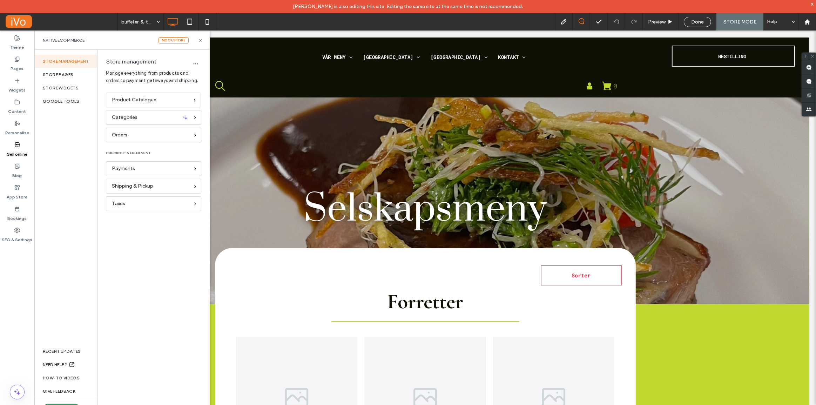
click at [61, 404] on button "Upgrade site" at bounding box center [61, 408] width 36 height 8
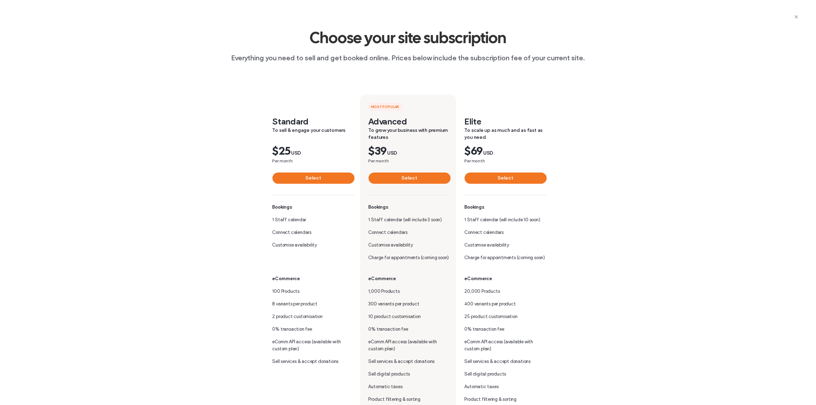
drag, startPoint x: 495, startPoint y: 56, endPoint x: 501, endPoint y: 56, distance: 6.7
click at [495, 56] on span "Everything you need to sell and get booked online. Prices below include the sub…" at bounding box center [408, 57] width 354 height 9
click at [554, 58] on span "Everything you need to sell and get booked online. Prices below include the sub…" at bounding box center [408, 57] width 354 height 9
click at [615, 57] on div "Choose your site subscription Everything you need to sell and get booked online…" at bounding box center [408, 258] width 816 height 517
click at [443, 56] on span "Everything you need to sell and get booked online. Prices below include the sub…" at bounding box center [408, 57] width 354 height 9
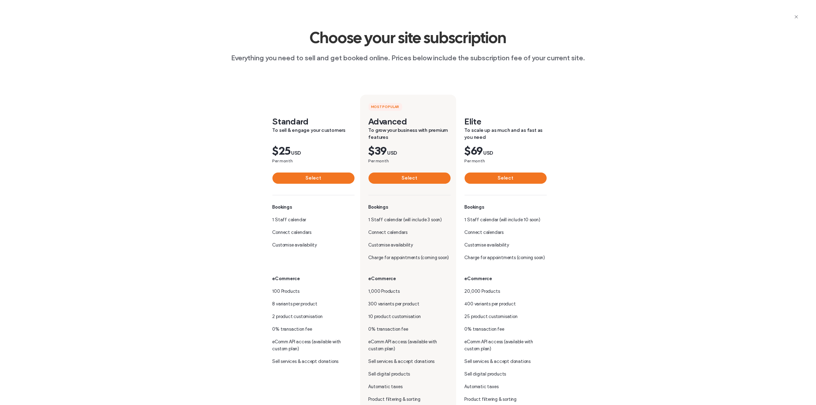
click at [385, 50] on span "Choose your site subscription" at bounding box center [408, 41] width 197 height 20
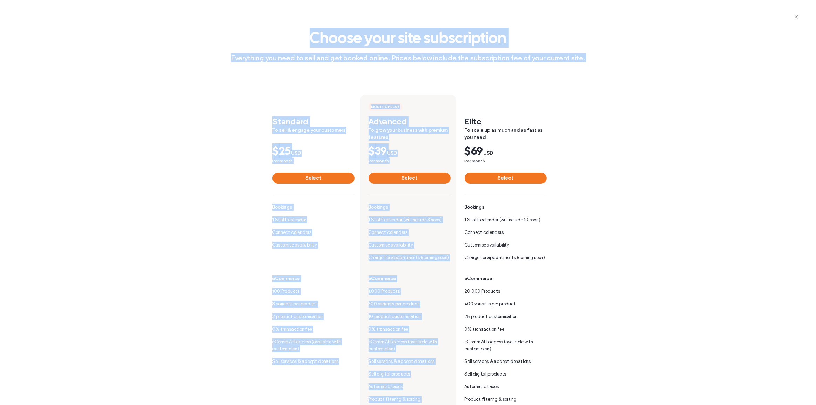
drag, startPoint x: 309, startPoint y: 36, endPoint x: 615, endPoint y: 63, distance: 307.6
click at [615, 63] on div "Choose your site subscription Everything you need to sell and get booked online…" at bounding box center [408, 258] width 816 height 517
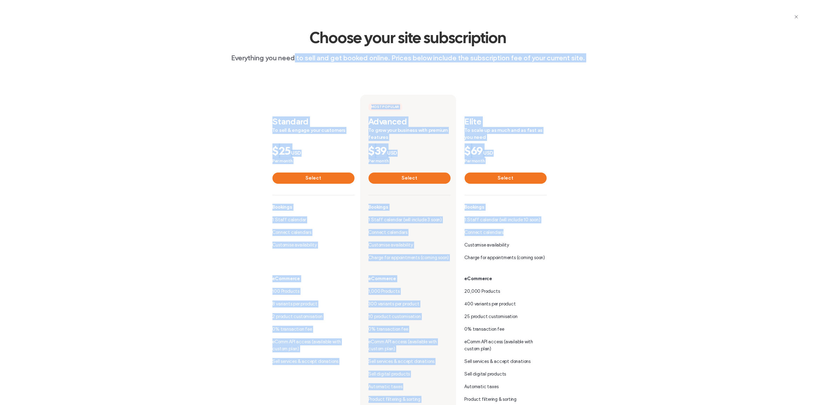
drag, startPoint x: 362, startPoint y: 52, endPoint x: 673, endPoint y: 226, distance: 356.3
click at [673, 226] on div "Choose your site subscription Everything you need to sell and get booked online…" at bounding box center [408, 258] width 816 height 517
click at [675, 221] on div "Standard To sell & engage your customers $ 25 USD Per month Select Bookings 1 S…" at bounding box center [408, 270] width 730 height 392
click at [672, 215] on div "Standard To sell & engage your customers $ 25 USD Per month Select Bookings 1 S…" at bounding box center [408, 270] width 730 height 392
click at [675, 221] on div "Standard To sell & engage your customers $ 25 USD Per month Select Bookings 1 S…" at bounding box center [408, 270] width 730 height 392
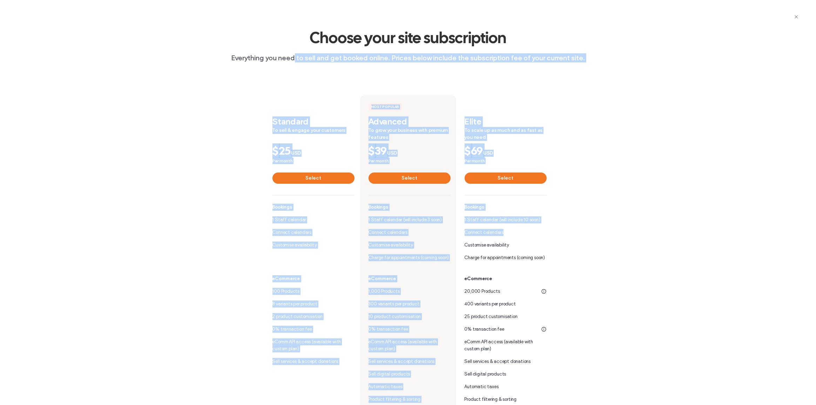
click at [522, 112] on div at bounding box center [504, 106] width 96 height 22
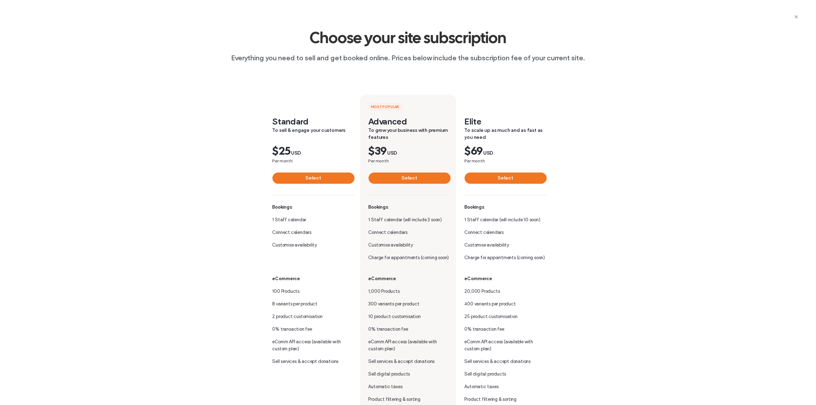
click at [539, 72] on div "Choose your site subscription Everything you need to sell and get booked online…" at bounding box center [408, 258] width 816 height 517
click at [307, 64] on div "Choose your site subscription Everything you need to sell and get booked online…" at bounding box center [408, 258] width 816 height 517
click at [796, 15] on icon "button" at bounding box center [796, 17] width 6 height 6
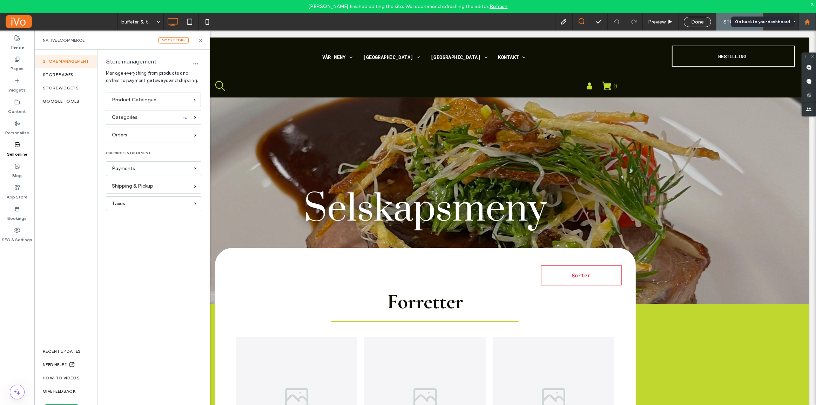
click at [807, 21] on use at bounding box center [806, 21] width 5 height 5
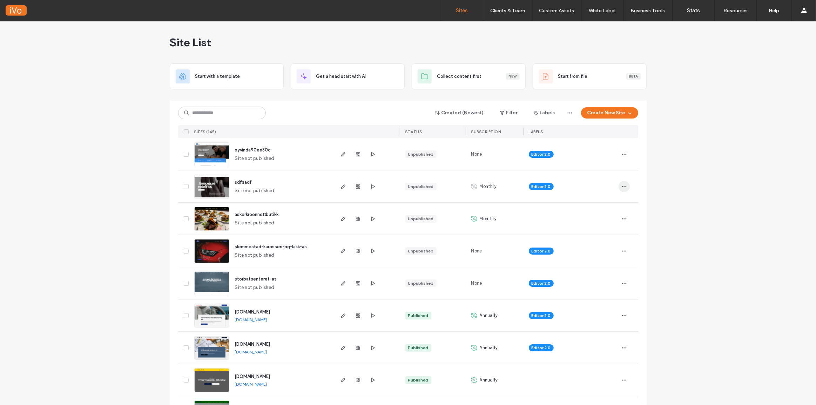
click at [624, 188] on span "button" at bounding box center [623, 186] width 11 height 11
click at [589, 274] on span "Delete Site" at bounding box center [589, 275] width 23 height 7
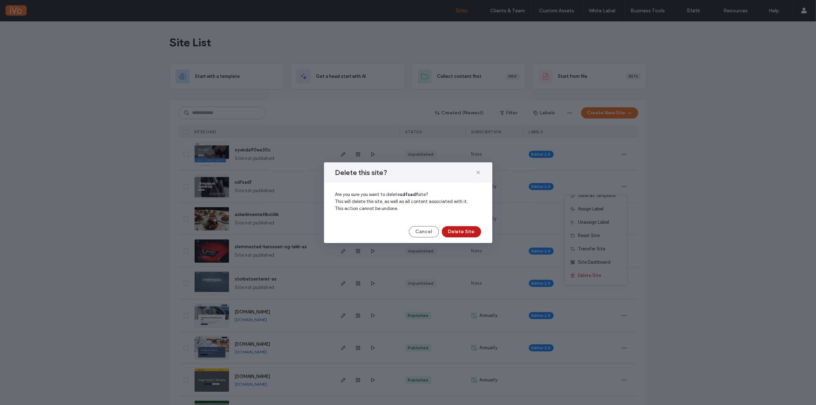
click at [463, 226] on button "Delete Site" at bounding box center [461, 231] width 39 height 11
click at [480, 173] on icon at bounding box center [478, 173] width 6 height 6
